Goal: Task Accomplishment & Management: Manage account settings

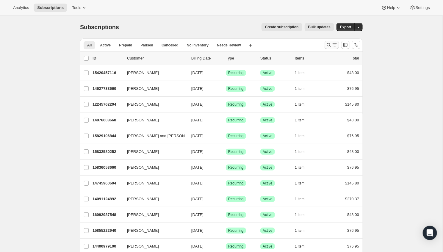
click at [328, 42] on icon "Search and filter results" at bounding box center [329, 45] width 6 height 6
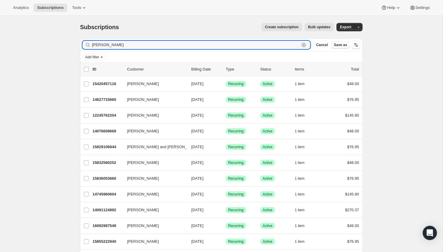
type input "[PERSON_NAME]"
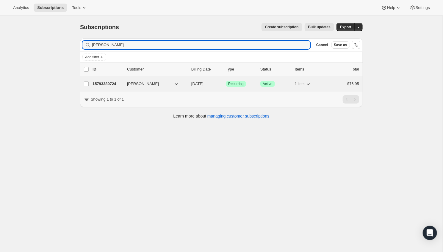
click at [109, 83] on p "15793389724" at bounding box center [108, 84] width 30 height 6
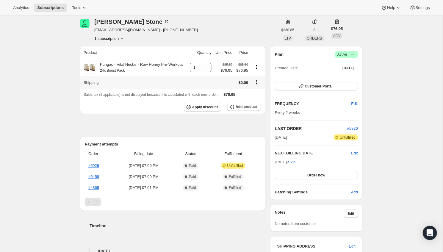
scroll to position [54, 0]
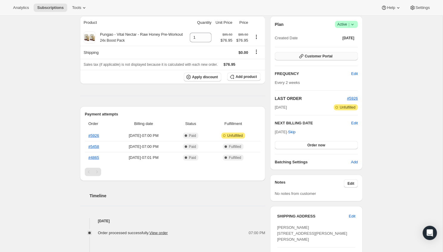
click at [346, 54] on button "Customer Portal" at bounding box center [316, 56] width 83 height 8
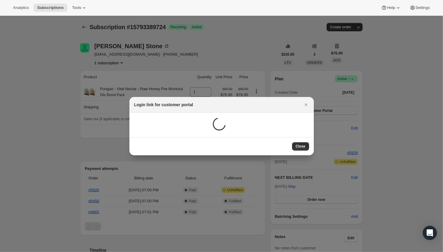
scroll to position [54, 0]
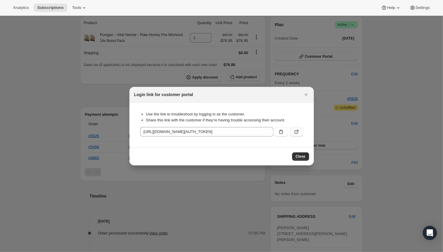
click at [297, 129] on icon ":rcb:" at bounding box center [297, 132] width 6 height 6
click at [29, 33] on div at bounding box center [221, 126] width 443 height 252
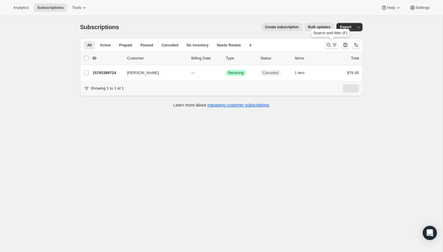
click at [327, 42] on icon "Search and filter results" at bounding box center [329, 45] width 6 height 6
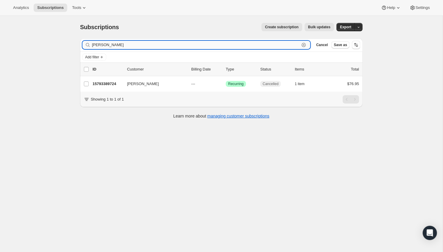
click at [303, 45] on icon "button" at bounding box center [304, 45] width 6 height 6
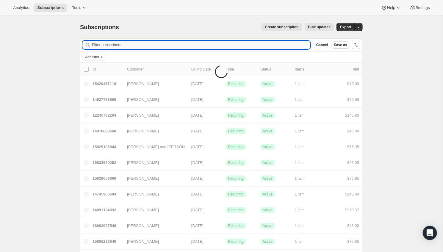
click at [304, 44] on input "Filter subscribers" at bounding box center [201, 45] width 218 height 8
click at [84, 42] on div at bounding box center [196, 45] width 228 height 8
drag, startPoint x: 113, startPoint y: 45, endPoint x: 64, endPoint y: 44, distance: 49.1
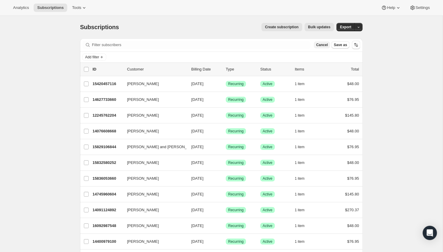
click at [322, 44] on span "Cancel" at bounding box center [322, 45] width 12 height 5
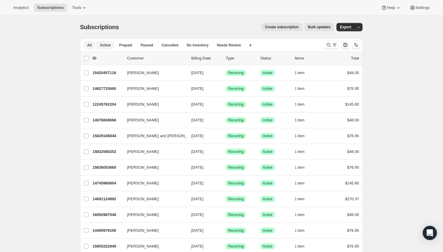
click at [105, 47] on span "Active" at bounding box center [105, 45] width 11 height 5
